Goal: Communication & Community: Participate in discussion

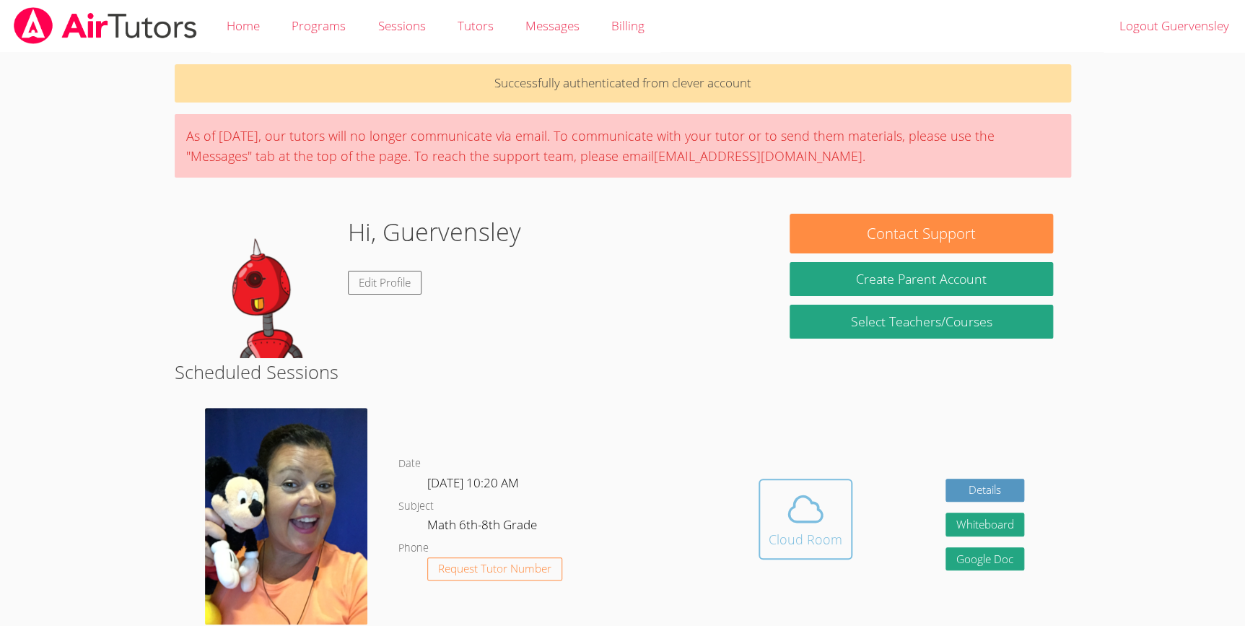
click at [801, 498] on icon at bounding box center [805, 509] width 40 height 40
click at [807, 509] on icon at bounding box center [805, 509] width 40 height 40
click at [808, 541] on div "Cloud Room" at bounding box center [806, 539] width 74 height 20
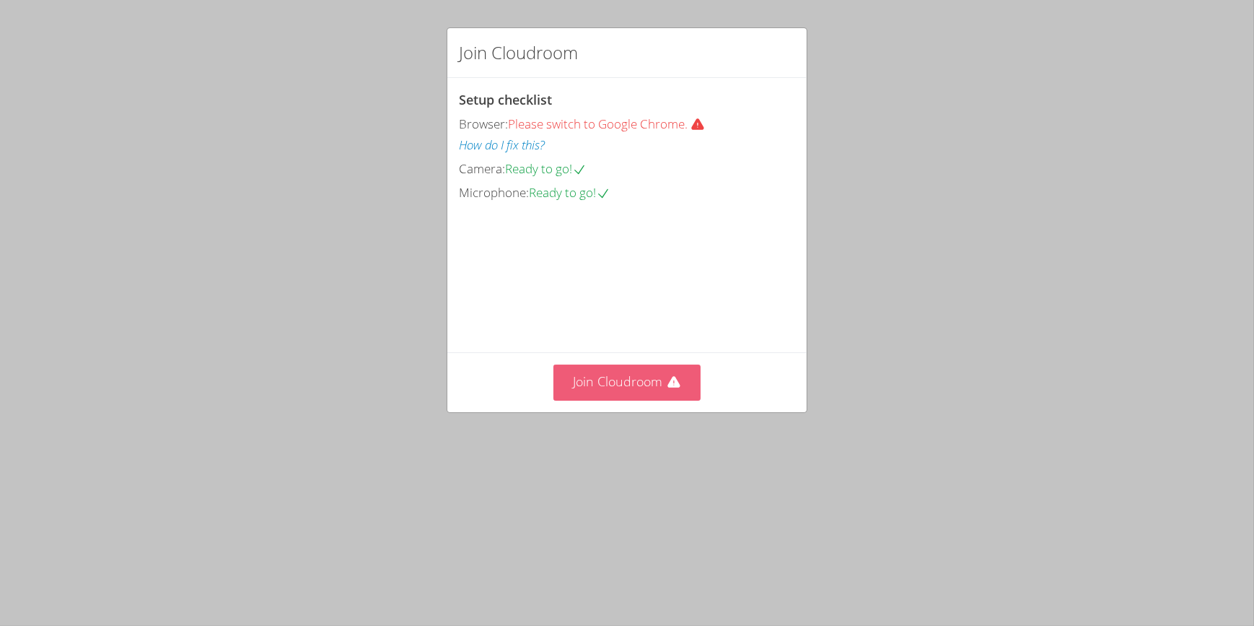
click at [678, 400] on button "Join Cloudroom" at bounding box center [627, 381] width 148 height 35
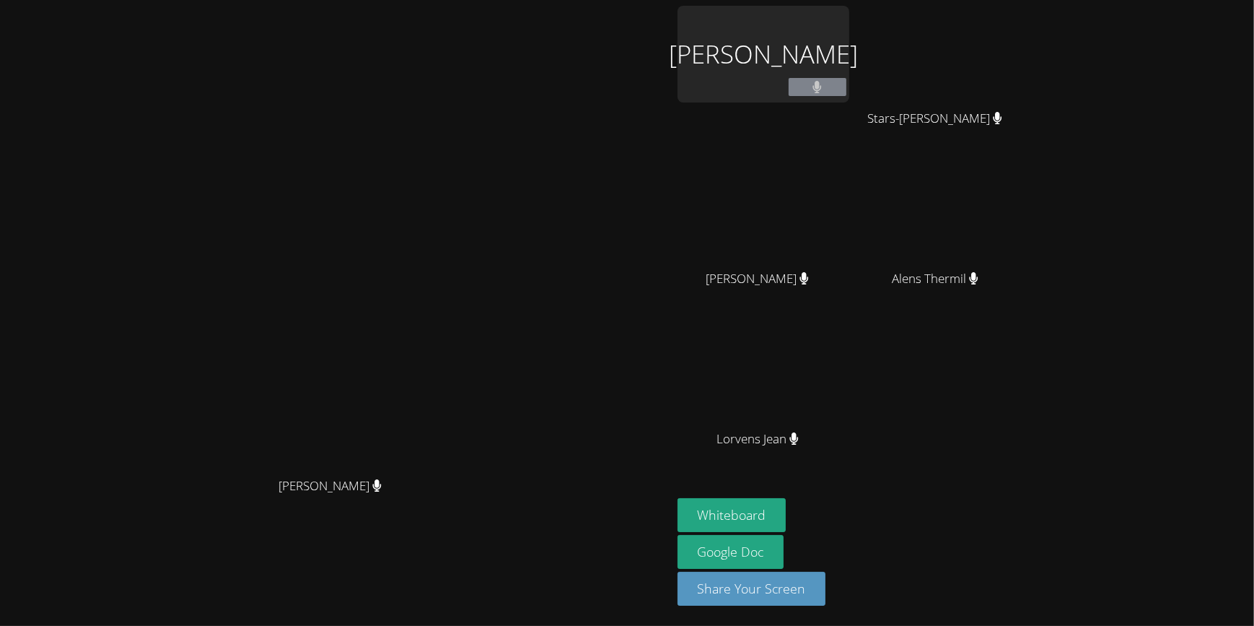
click at [830, 84] on div "Guervensley Charles" at bounding box center [764, 54] width 172 height 97
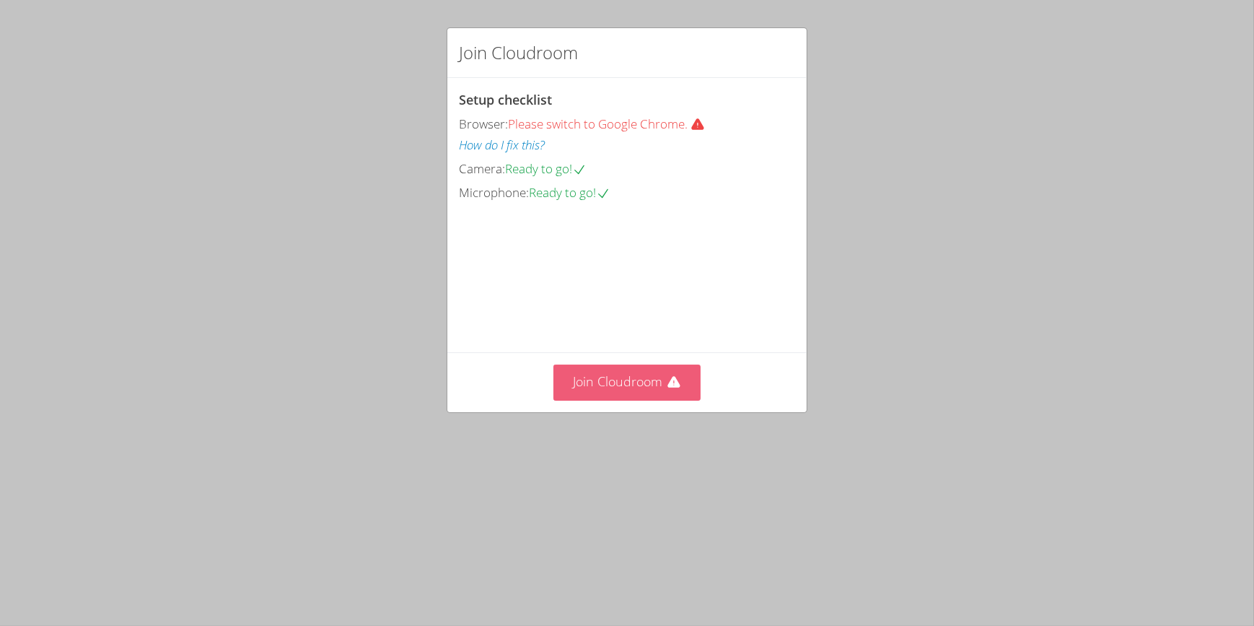
click at [647, 400] on button "Join Cloudroom" at bounding box center [627, 381] width 148 height 35
click at [635, 400] on button "Join Cloudroom" at bounding box center [627, 381] width 148 height 35
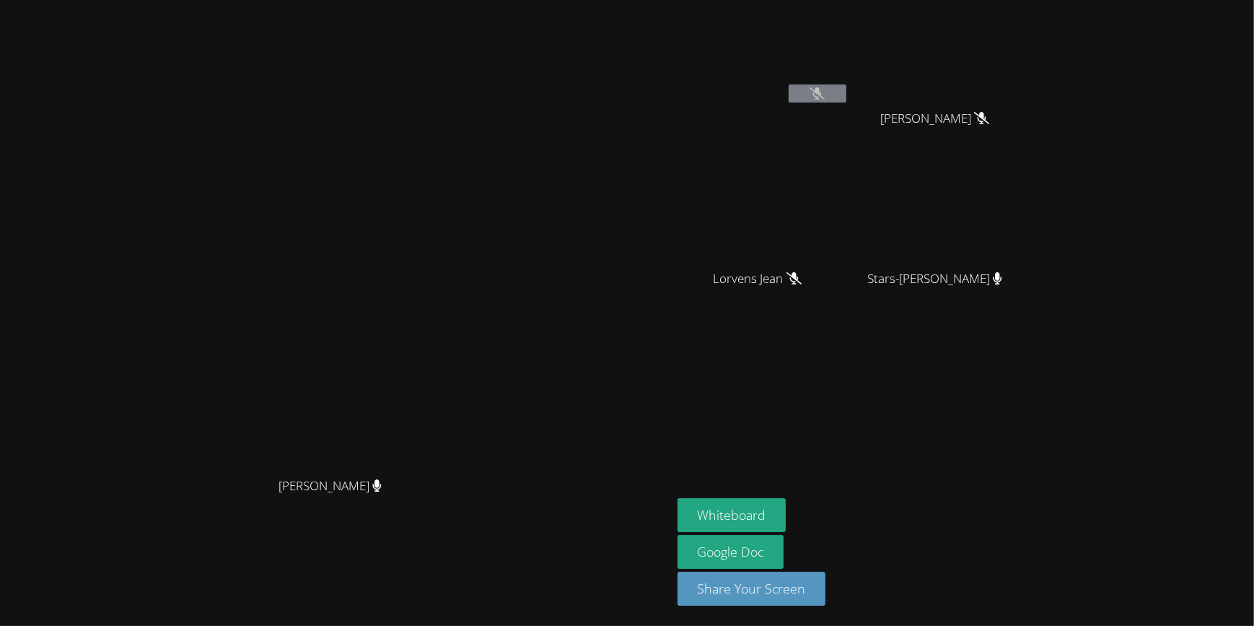
click at [846, 101] on button at bounding box center [818, 93] width 58 height 18
click at [839, 248] on video at bounding box center [764, 214] width 172 height 97
click at [787, 512] on button "Whiteboard" at bounding box center [732, 515] width 109 height 34
click at [825, 99] on icon at bounding box center [817, 93] width 15 height 12
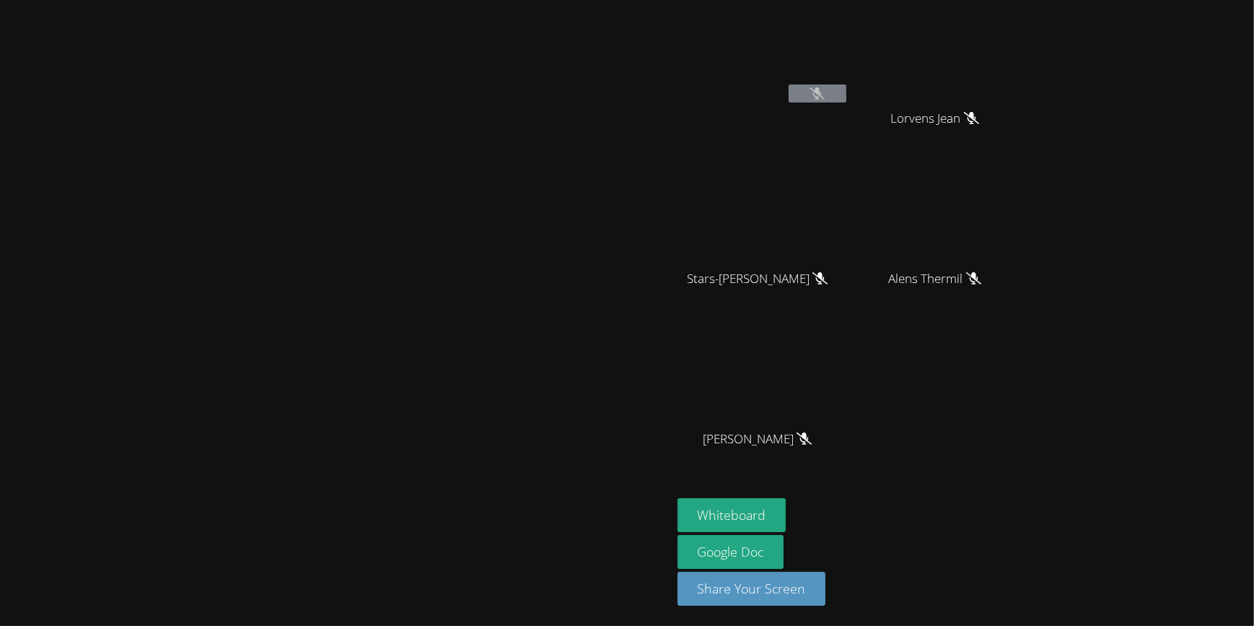
click at [825, 89] on icon at bounding box center [817, 93] width 15 height 12
click at [849, 80] on video at bounding box center [764, 54] width 172 height 97
click at [787, 511] on button "Whiteboard" at bounding box center [732, 515] width 109 height 34
click at [787, 515] on button "Whiteboard" at bounding box center [732, 515] width 109 height 34
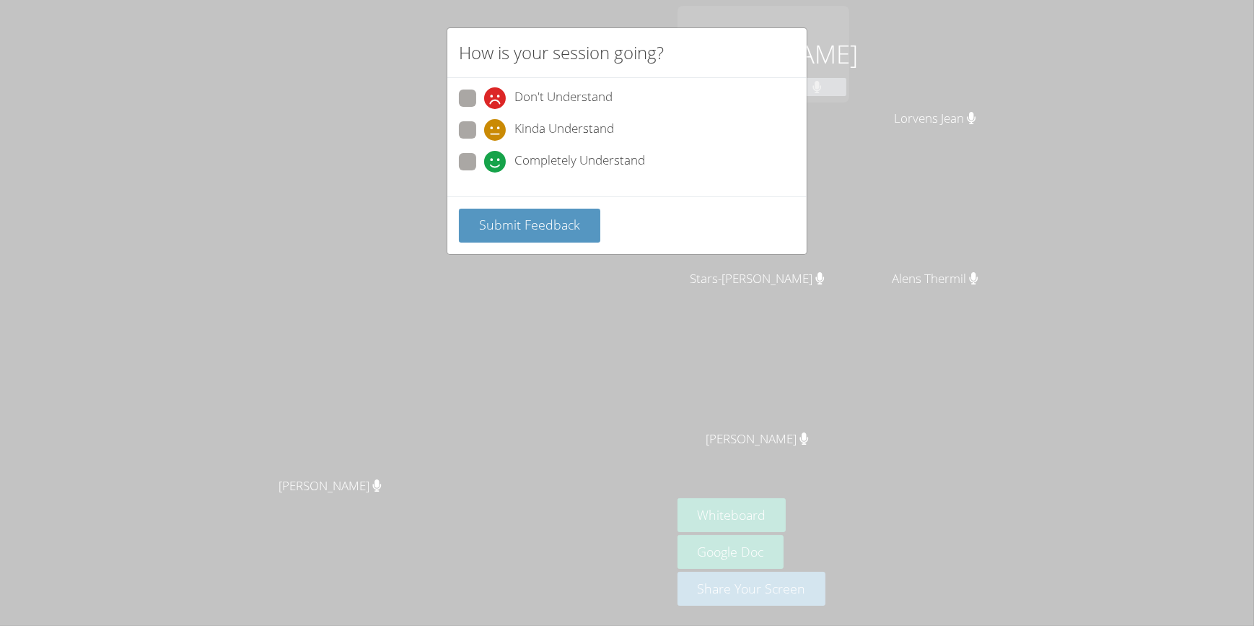
click at [484, 141] on span at bounding box center [484, 141] width 0 height 0
click at [484, 128] on input "Kinda Understand" at bounding box center [490, 127] width 12 height 12
radio input "true"
click at [504, 227] on span "Submit Feedback" at bounding box center [529, 224] width 101 height 17
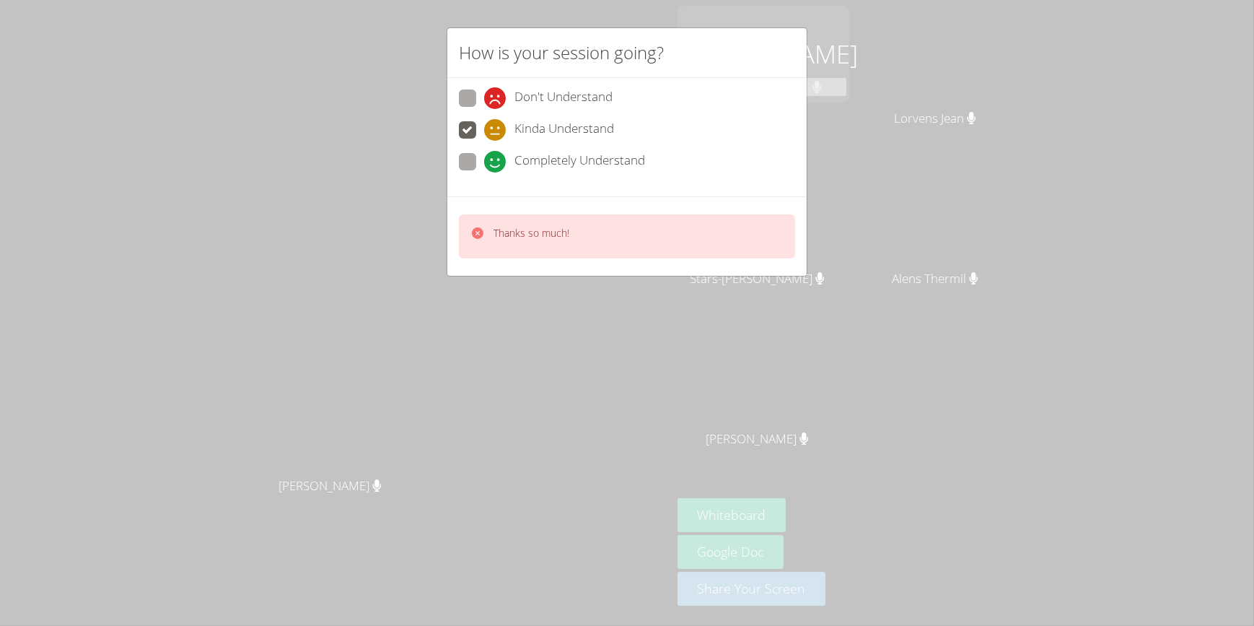
click at [483, 230] on icon at bounding box center [478, 233] width 14 height 14
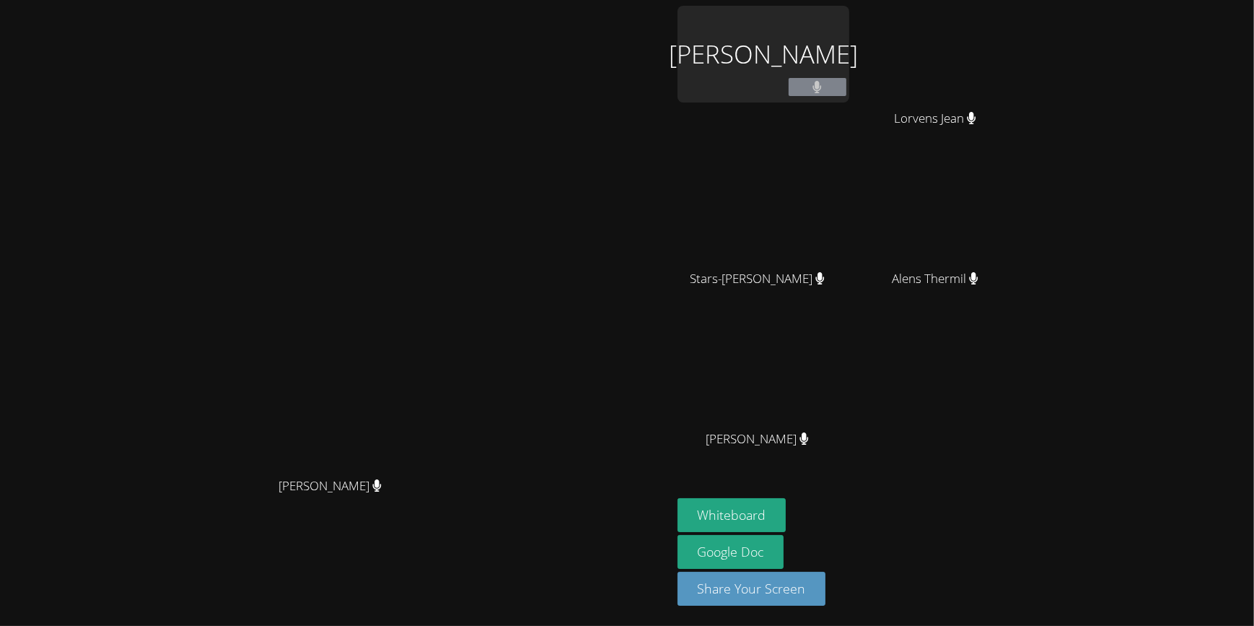
click at [822, 93] on icon at bounding box center [817, 87] width 9 height 12
click at [823, 76] on div "Guervensley Charles" at bounding box center [764, 54] width 172 height 97
